Goal: Information Seeking & Learning: Learn about a topic

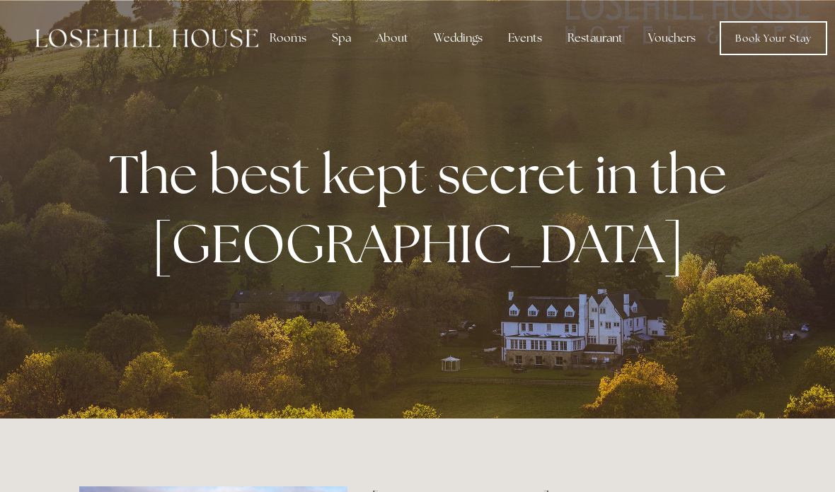
click at [292, 41] on div "Rooms" at bounding box center [287, 38] width 59 height 28
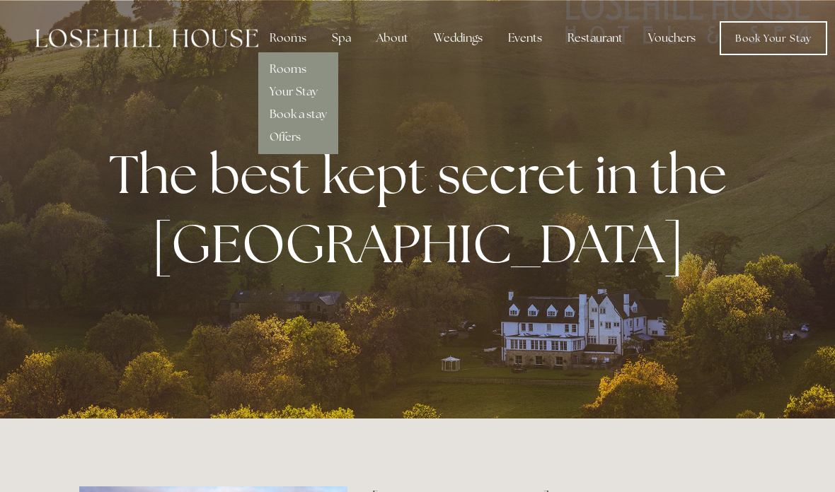
click at [303, 67] on link "Rooms" at bounding box center [287, 69] width 37 height 15
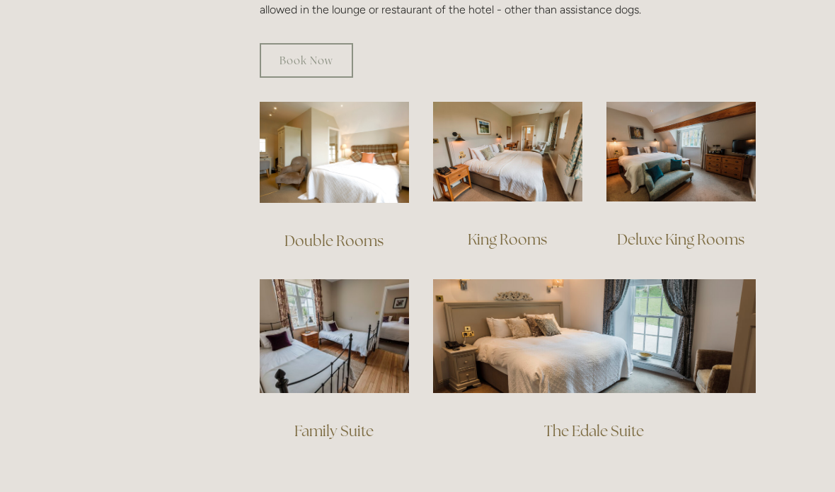
scroll to position [938, 0]
click at [731, 158] on img at bounding box center [680, 152] width 149 height 100
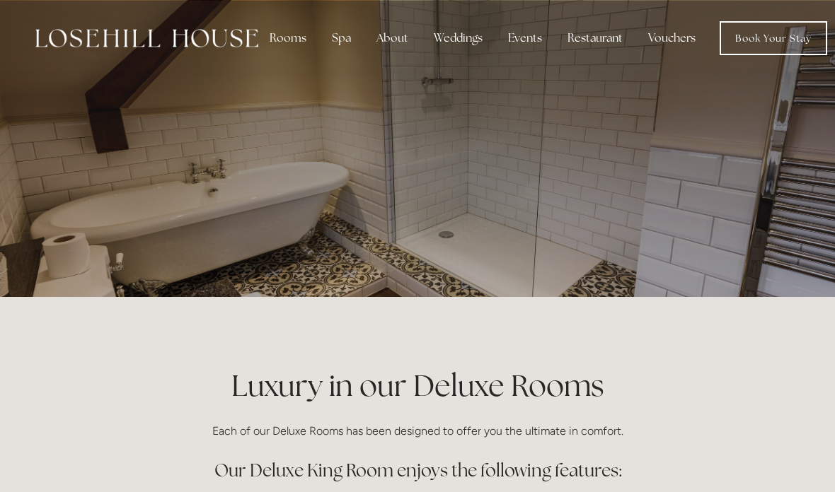
click at [620, 182] on div at bounding box center [417, 148] width 676 height 297
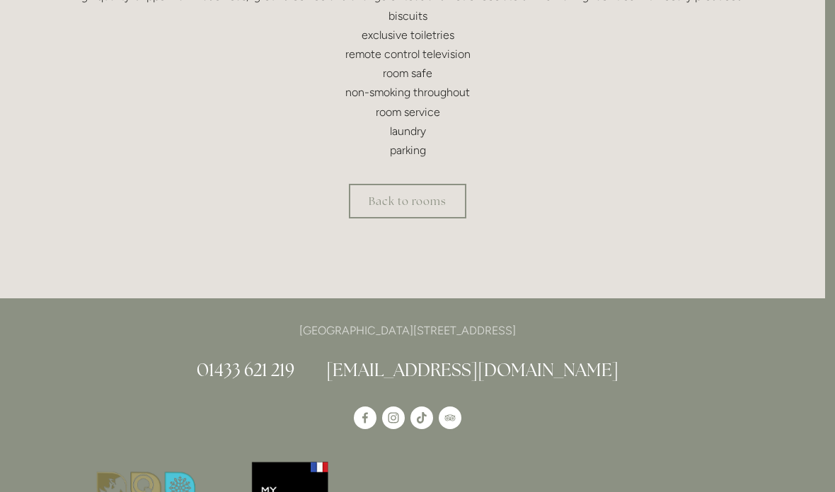
scroll to position [665, 10]
click at [407, 195] on link "Back to rooms" at bounding box center [407, 201] width 117 height 35
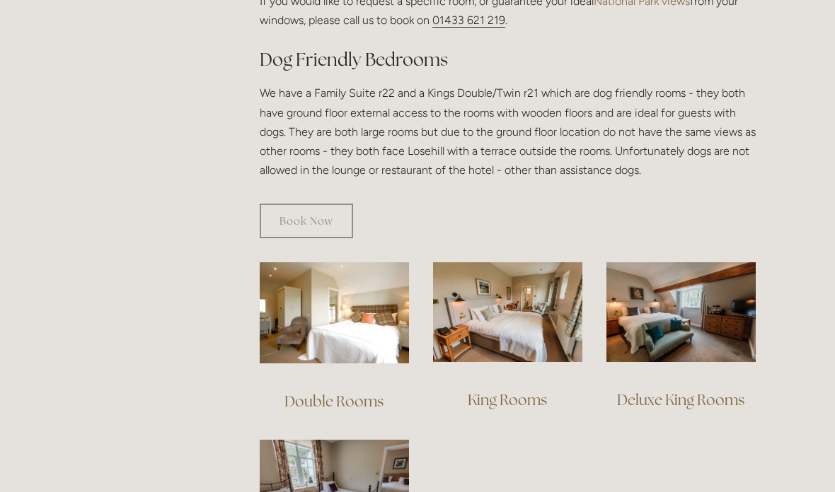
scroll to position [777, 0]
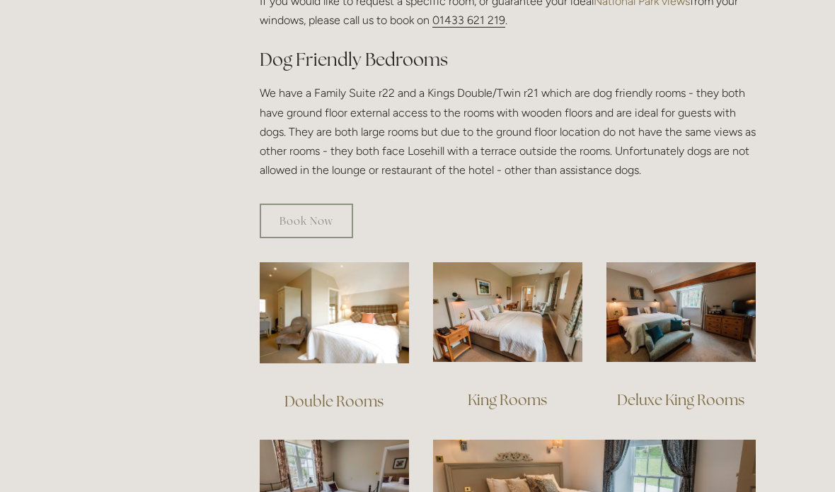
click at [511, 306] on img at bounding box center [507, 312] width 149 height 100
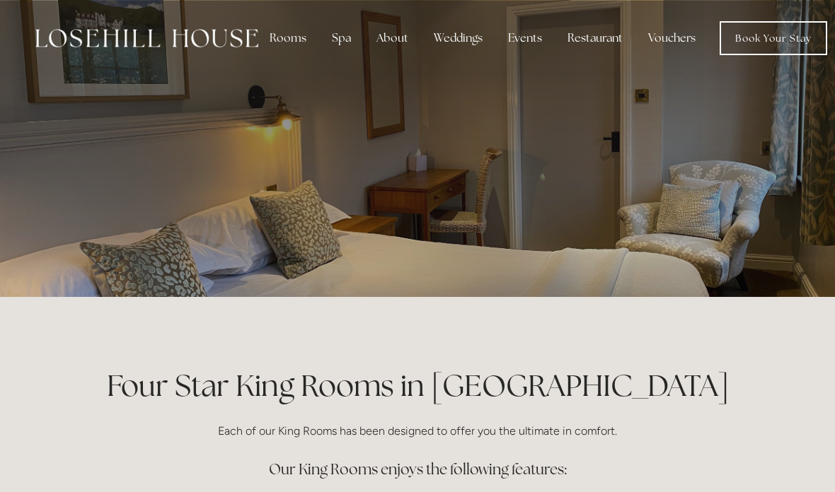
click at [286, 30] on div "Rooms" at bounding box center [287, 38] width 59 height 28
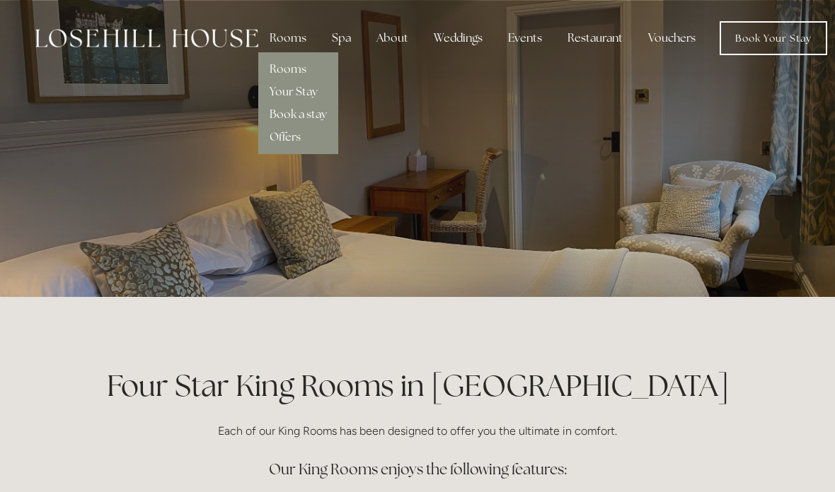
click at [191, 33] on img at bounding box center [146, 38] width 223 height 18
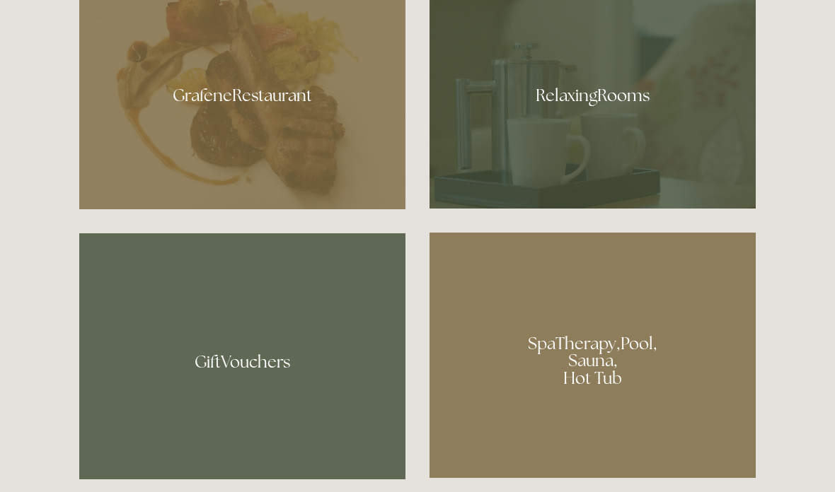
scroll to position [879, 0]
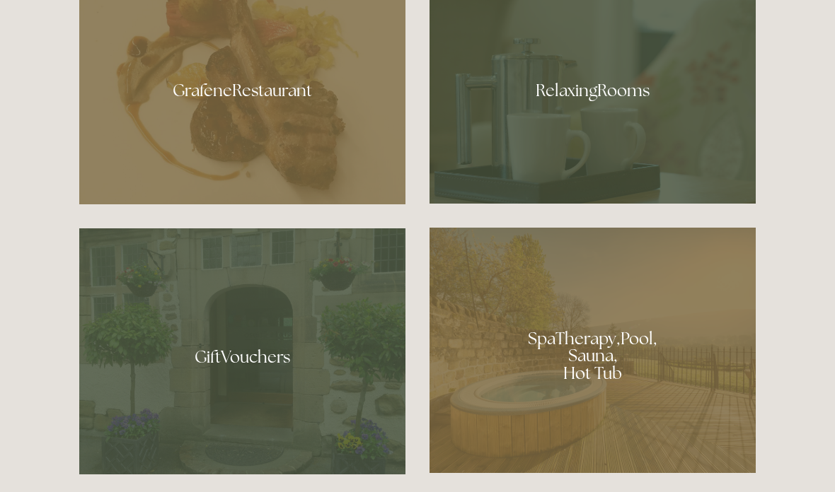
click at [283, 191] on div at bounding box center [242, 86] width 326 height 238
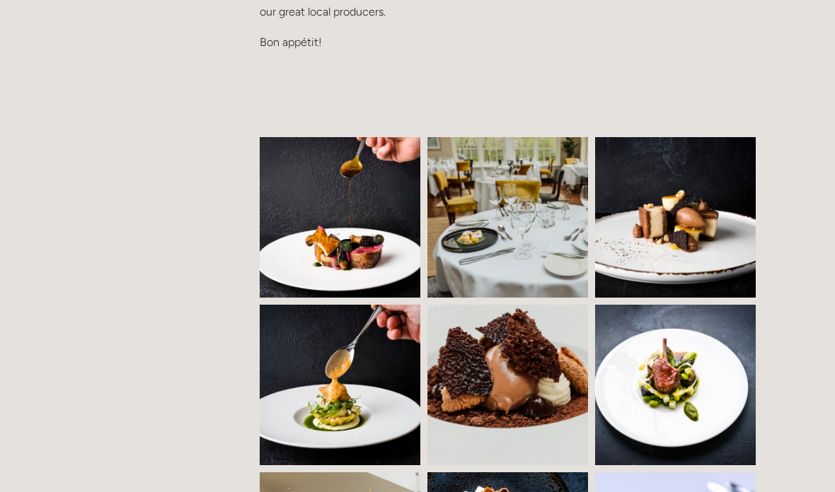
scroll to position [994, 0]
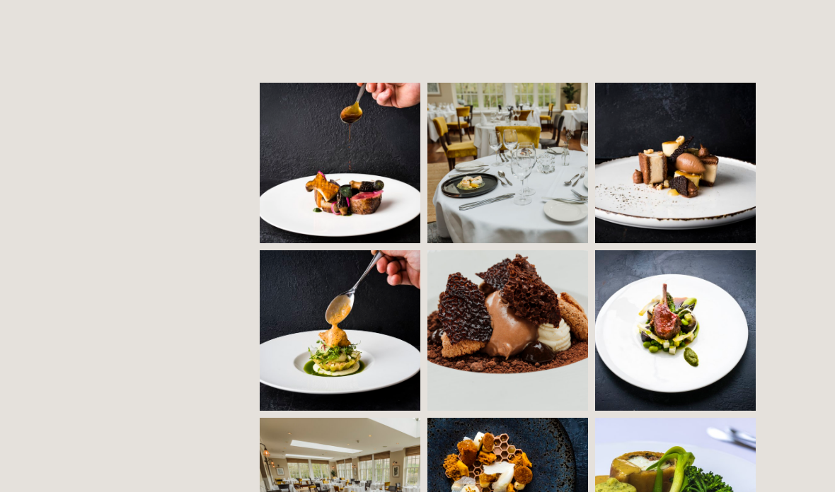
click at [364, 175] on img at bounding box center [352, 163] width 245 height 161
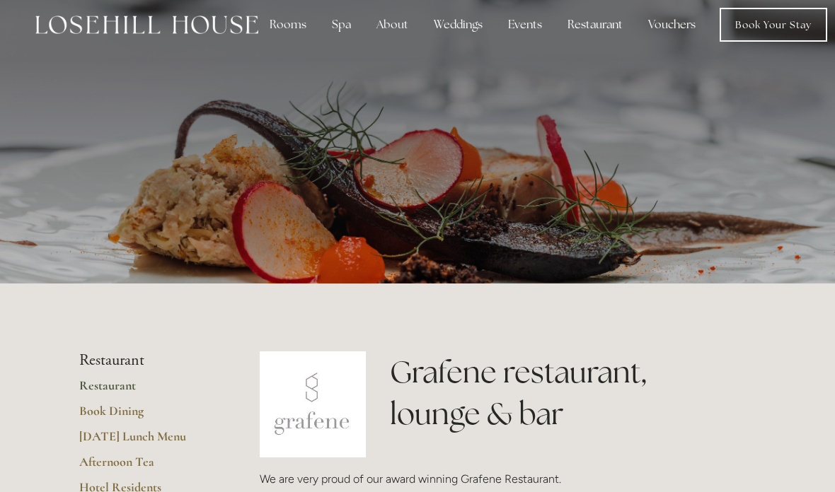
scroll to position [0, 0]
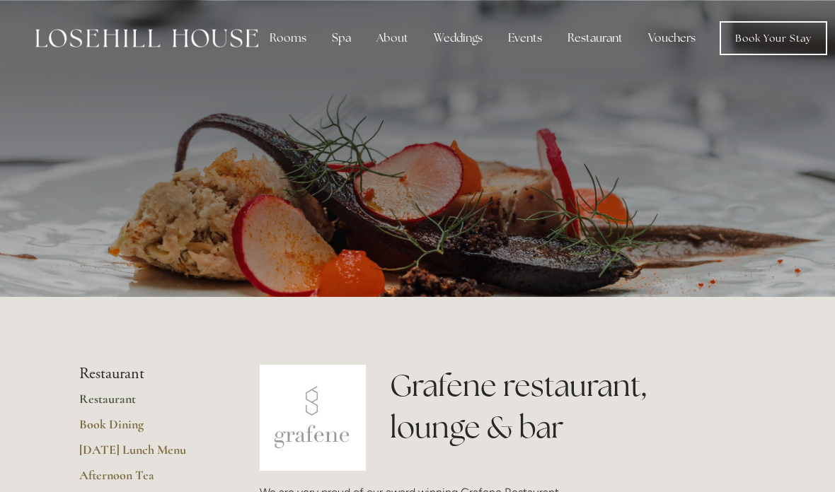
click at [284, 44] on div "Rooms" at bounding box center [287, 38] width 59 height 28
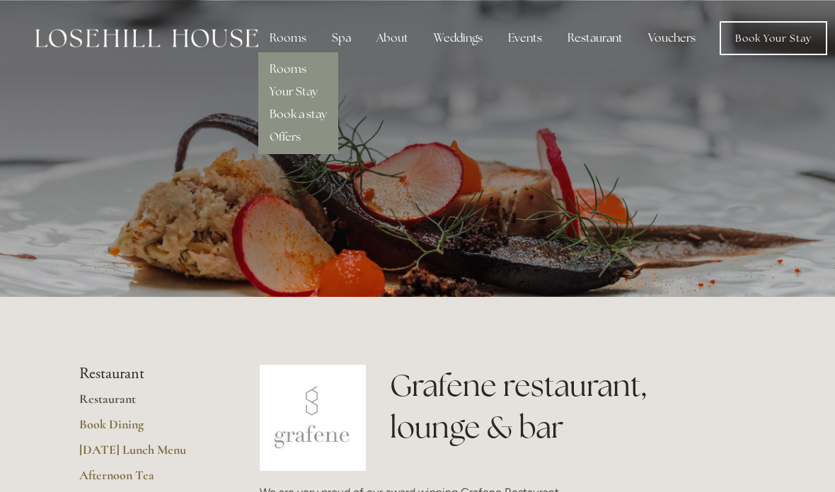
click at [291, 74] on link "Rooms" at bounding box center [287, 69] width 37 height 15
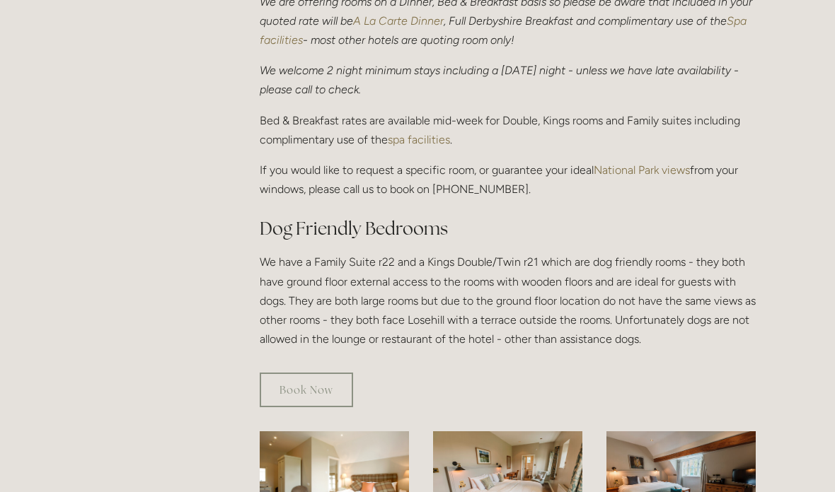
scroll to position [608, 0]
click at [318, 373] on link "Book Now" at bounding box center [306, 390] width 93 height 35
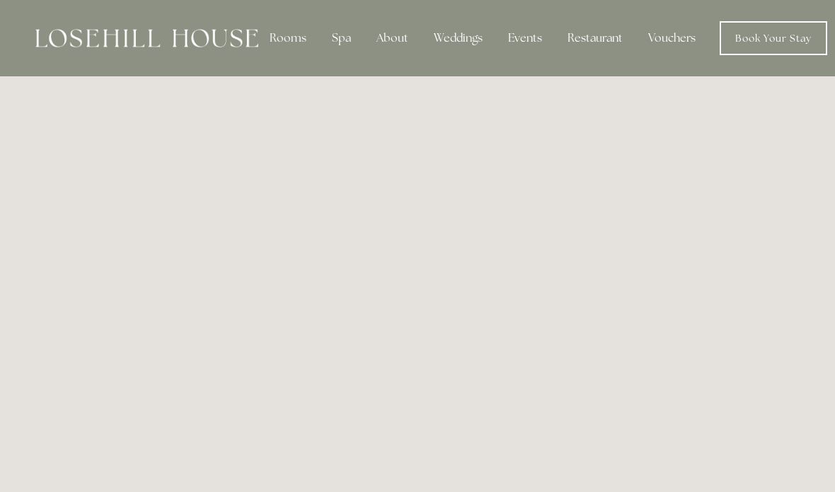
scroll to position [0, 1]
click at [333, 43] on div "Spa" at bounding box center [340, 38] width 42 height 28
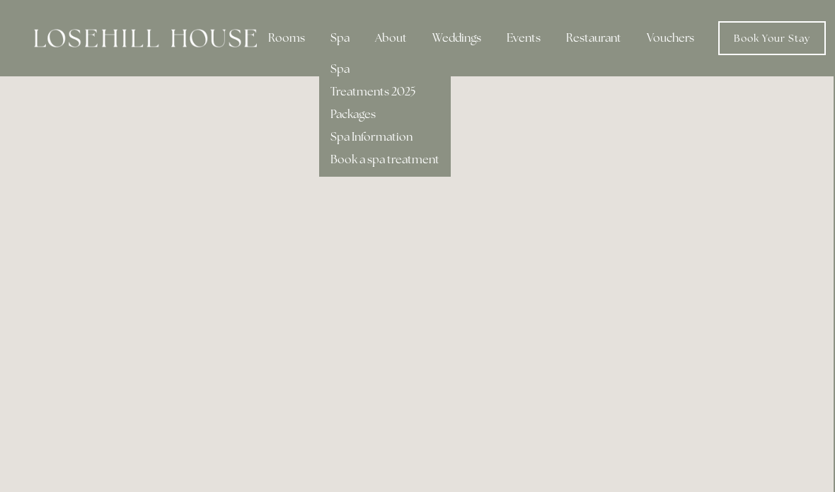
click at [335, 76] on link "Spa" at bounding box center [339, 69] width 19 height 15
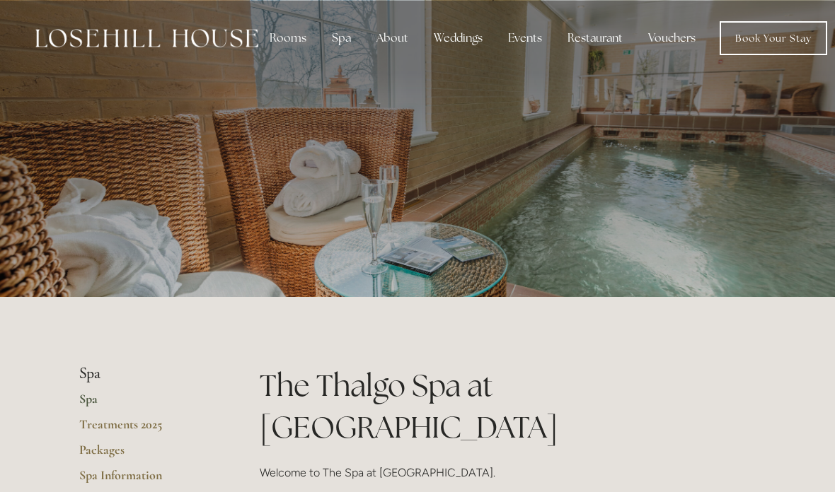
click at [698, 240] on div at bounding box center [417, 148] width 676 height 297
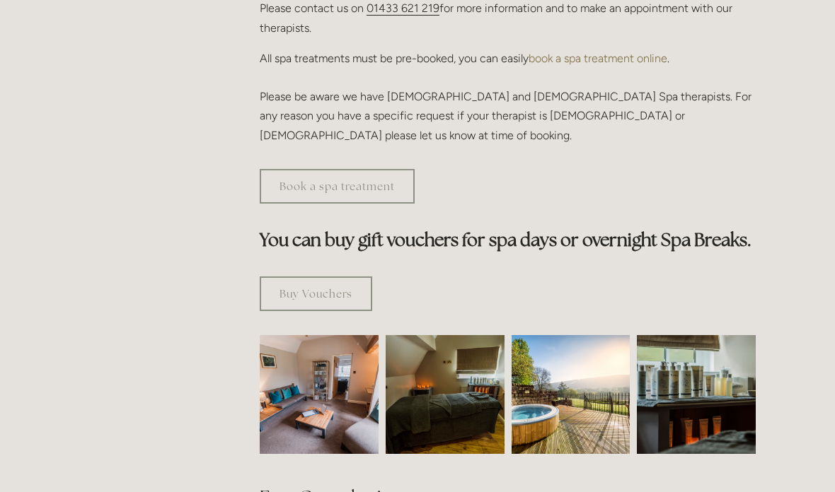
scroll to position [831, 0]
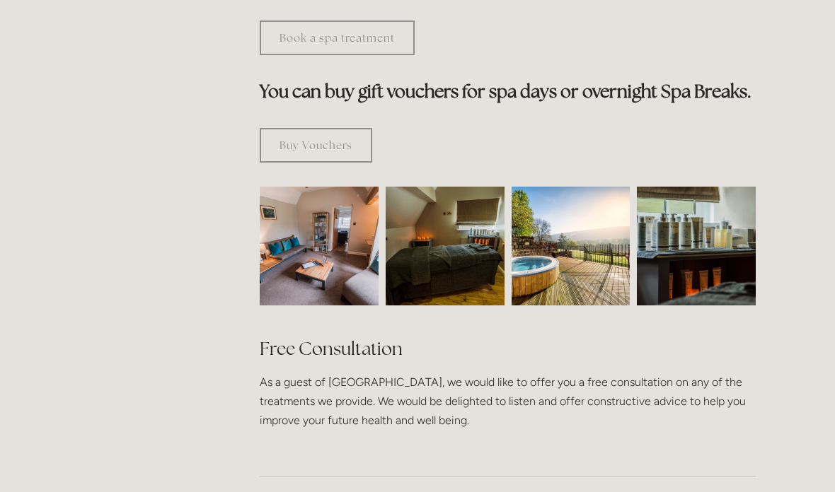
click at [326, 226] on img at bounding box center [319, 246] width 178 height 119
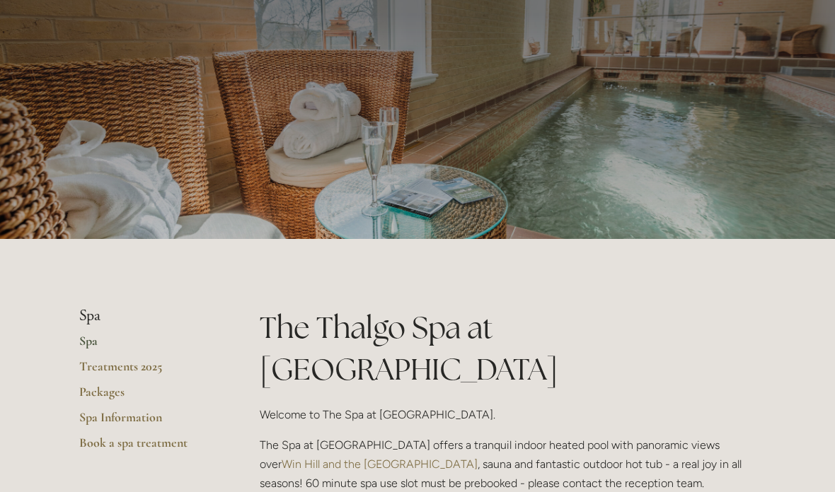
scroll to position [0, 0]
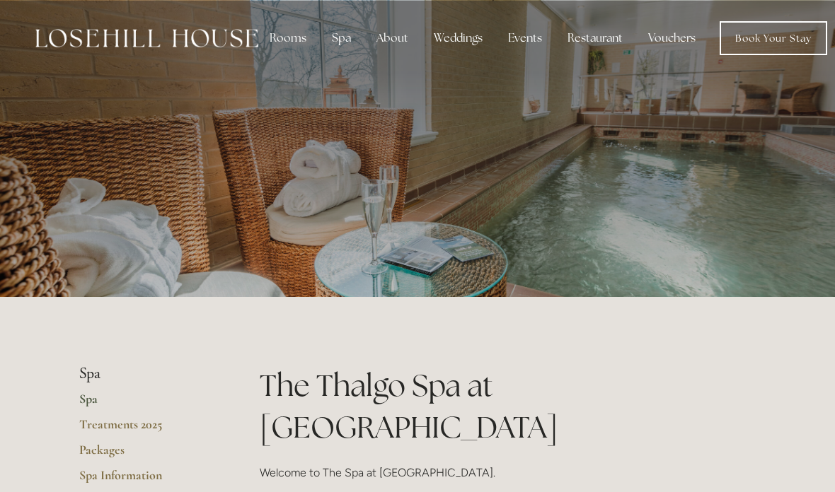
click at [332, 54] on nav "Rooms Rooms Your Stay Book a stay Offers Spa Spa" at bounding box center [542, 38] width 569 height 34
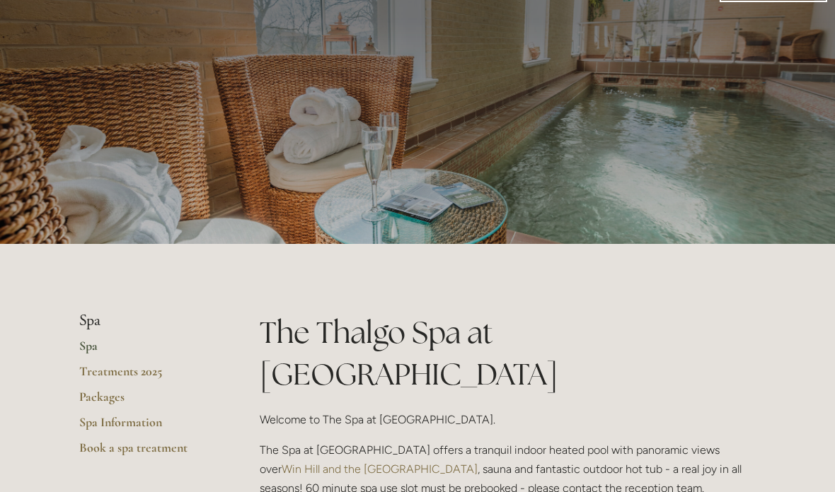
click at [144, 425] on link "Spa Information" at bounding box center [146, 427] width 135 height 25
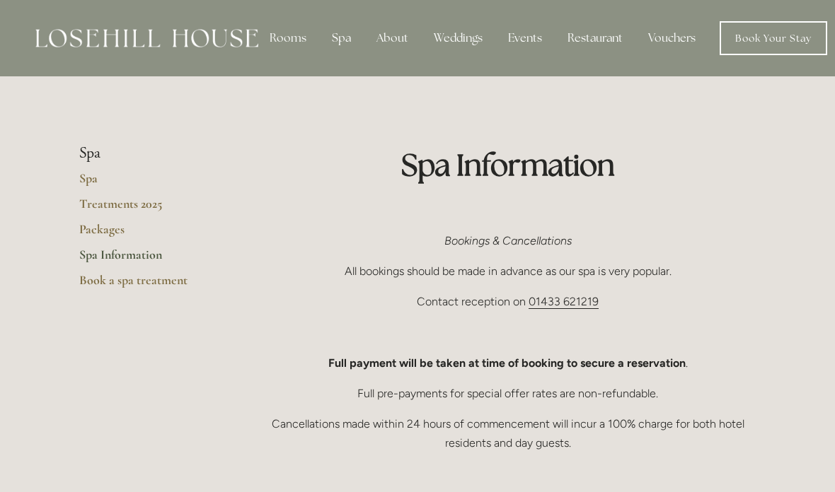
click at [84, 174] on link "Spa" at bounding box center [146, 182] width 135 height 25
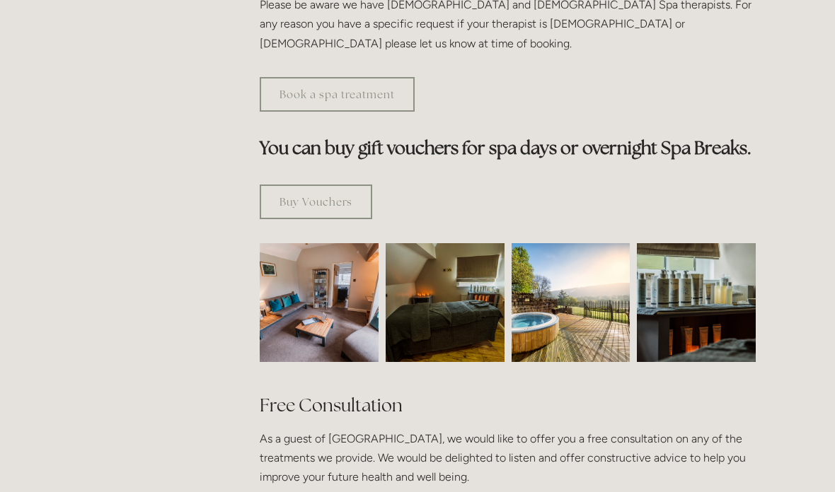
scroll to position [774, 0]
click at [440, 296] on img at bounding box center [445, 302] width 178 height 119
click at [458, 298] on img at bounding box center [445, 302] width 178 height 119
click at [587, 269] on img at bounding box center [570, 302] width 119 height 119
click at [702, 262] on img at bounding box center [696, 302] width 178 height 119
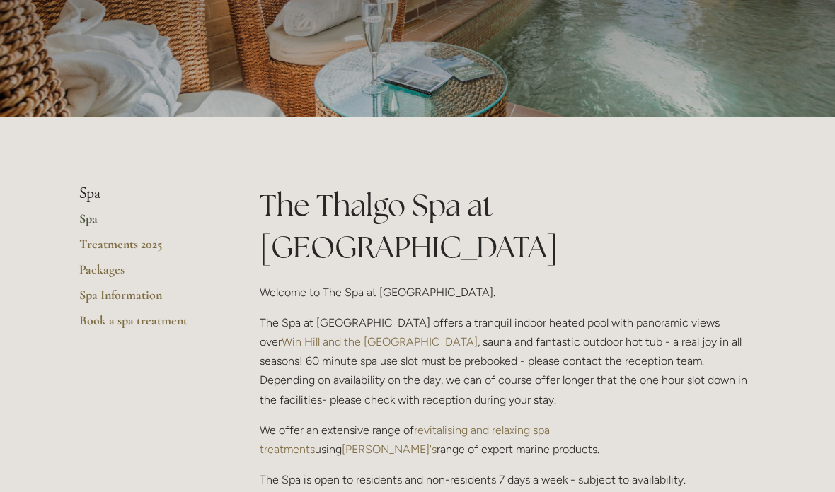
scroll to position [0, 0]
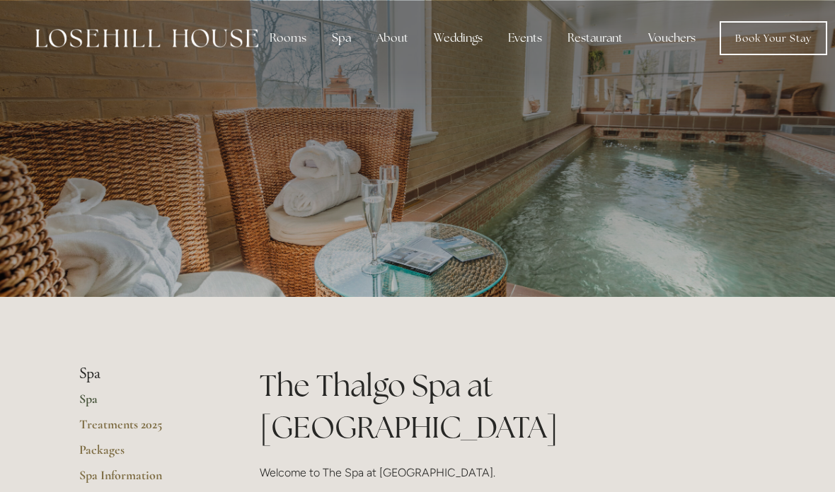
click at [586, 37] on div "Restaurant" at bounding box center [595, 38] width 78 height 28
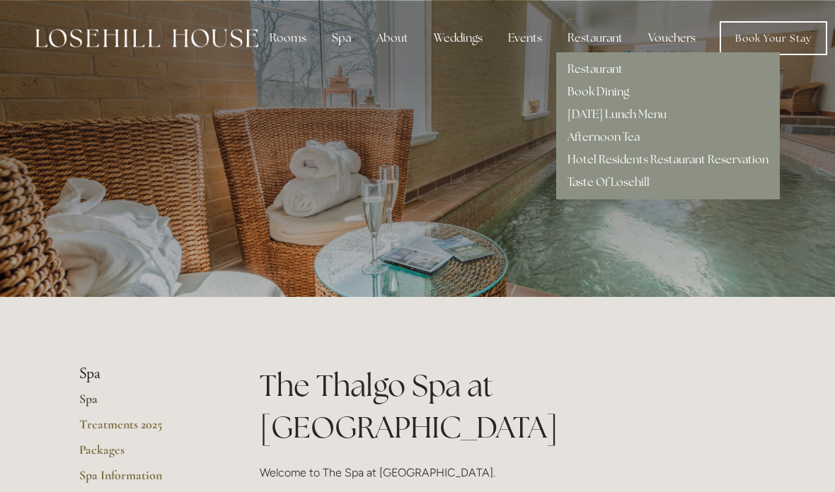
click at [602, 68] on link "Restaurant" at bounding box center [594, 69] width 55 height 15
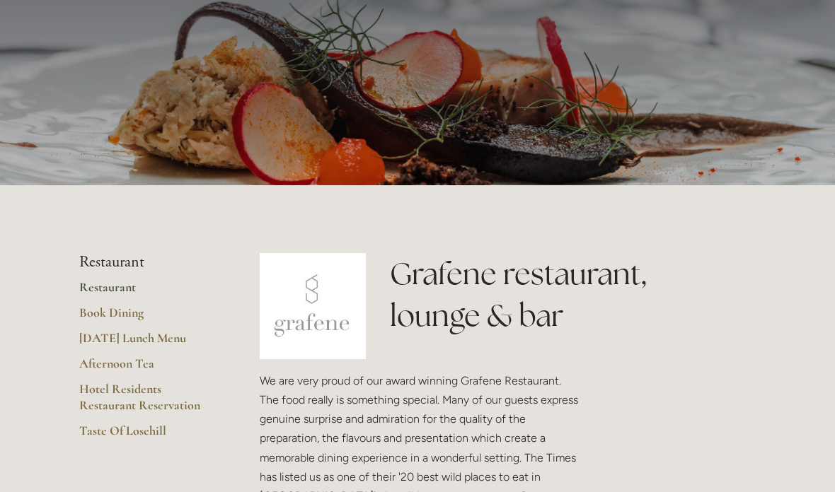
scroll to position [188, 0]
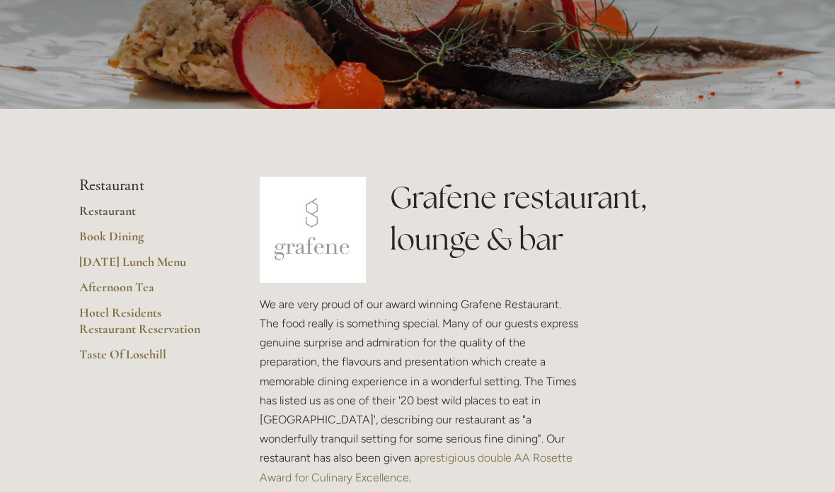
click at [130, 277] on link "[DATE] Lunch Menu" at bounding box center [146, 266] width 135 height 25
